Goal: Use online tool/utility: Utilize a website feature to perform a specific function

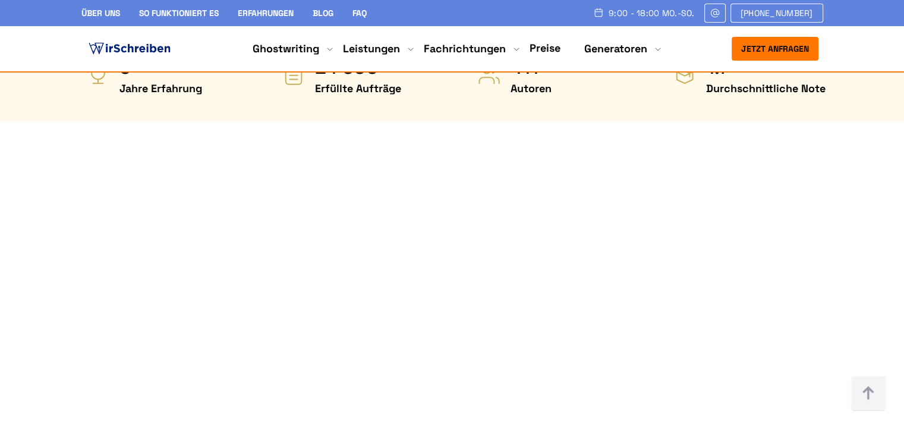
scroll to position [595, 0]
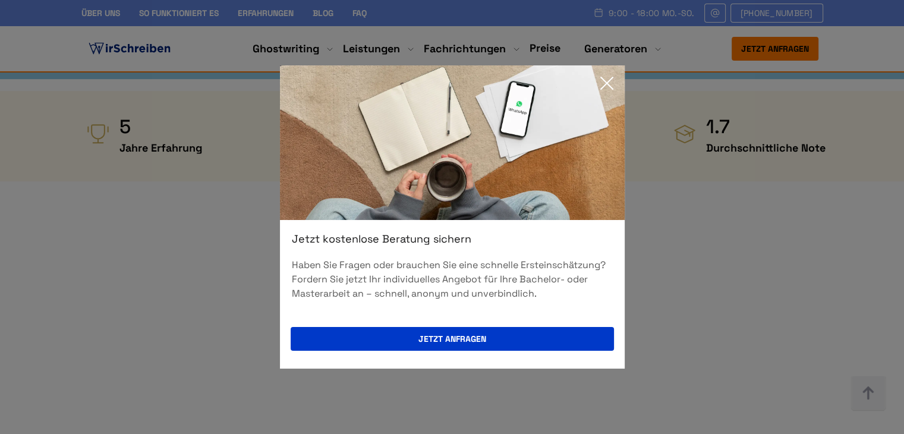
click at [609, 74] on icon at bounding box center [607, 83] width 24 height 24
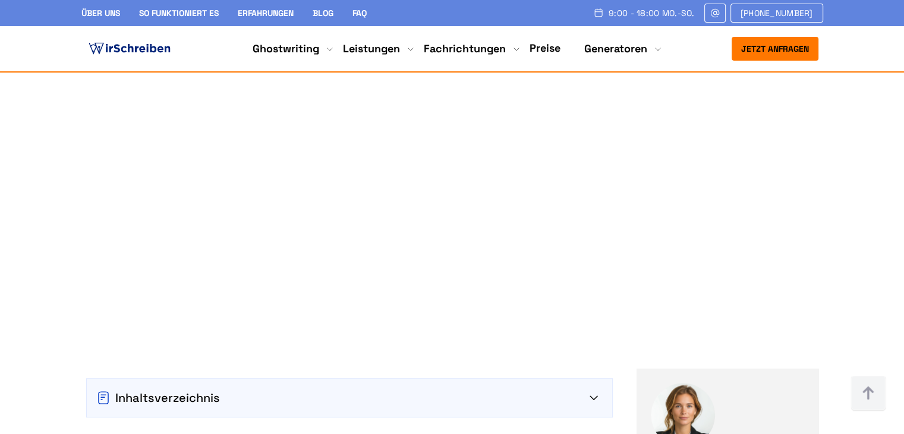
scroll to position [832, 0]
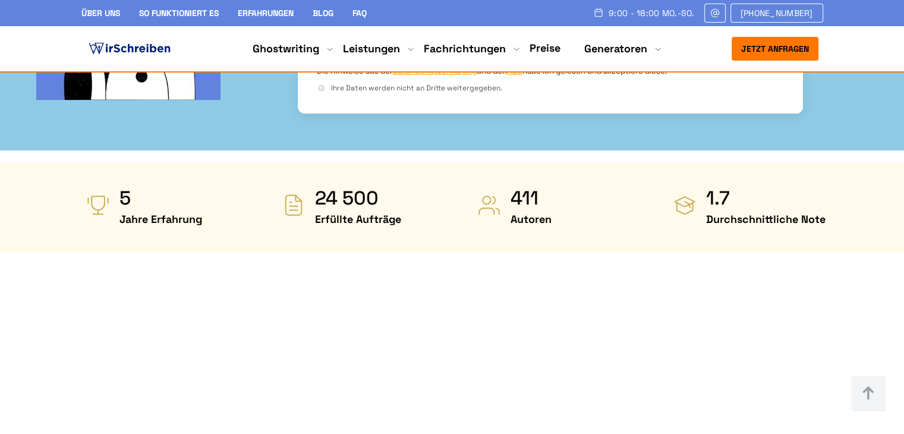
scroll to position [645, 0]
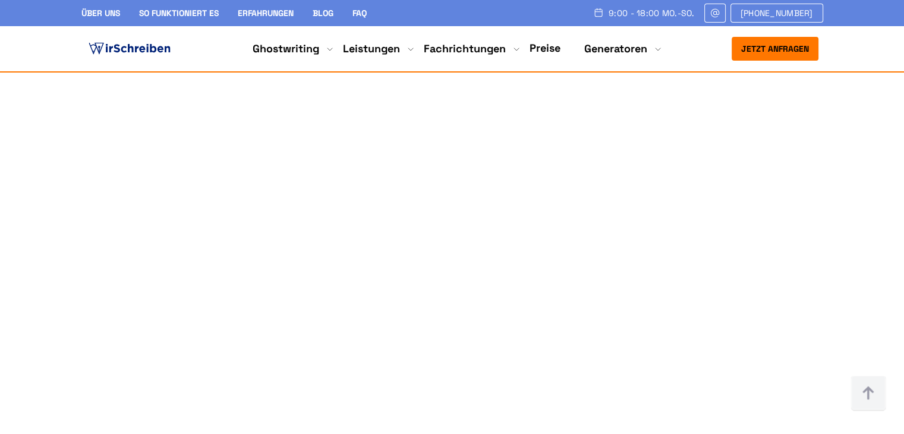
scroll to position [654, 0]
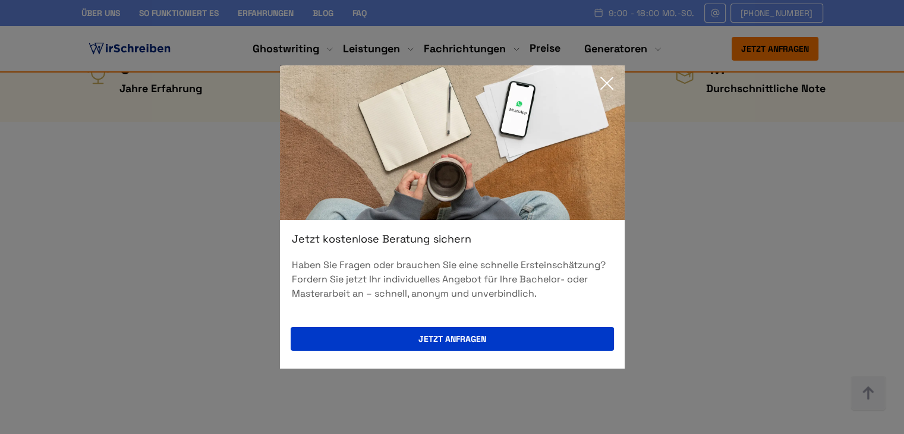
click at [602, 73] on icon at bounding box center [607, 83] width 24 height 24
